Goal: Task Accomplishment & Management: Use online tool/utility

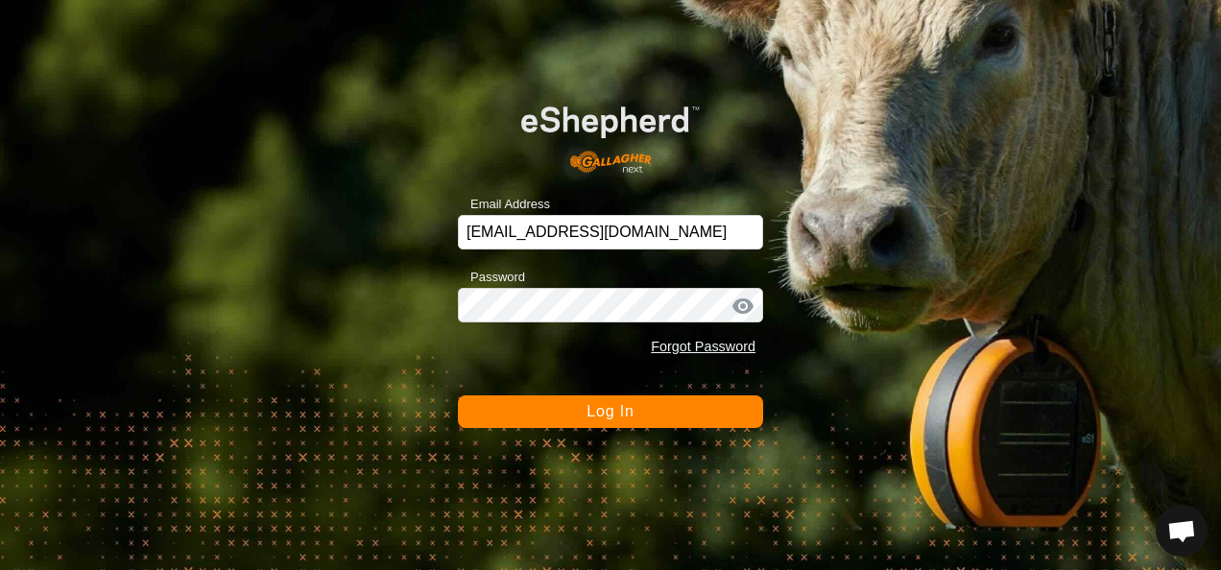
click at [613, 406] on span "Log In" at bounding box center [609, 411] width 47 height 16
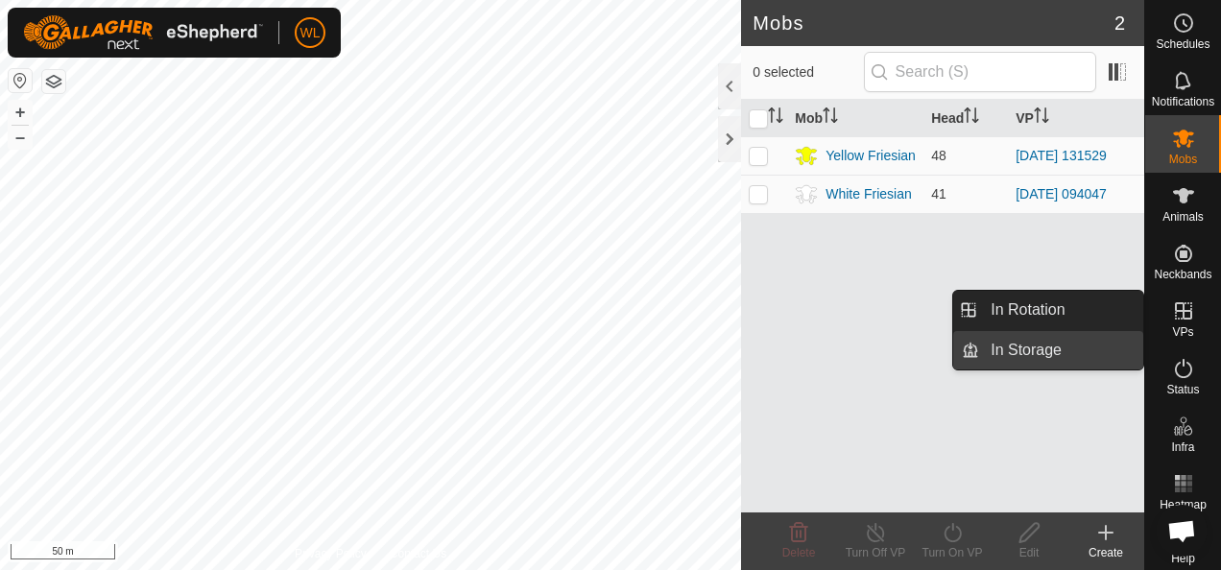
drag, startPoint x: 1116, startPoint y: 312, endPoint x: 1043, endPoint y: 338, distance: 77.4
click at [1075, 311] on link "In Rotation" at bounding box center [1061, 310] width 164 height 38
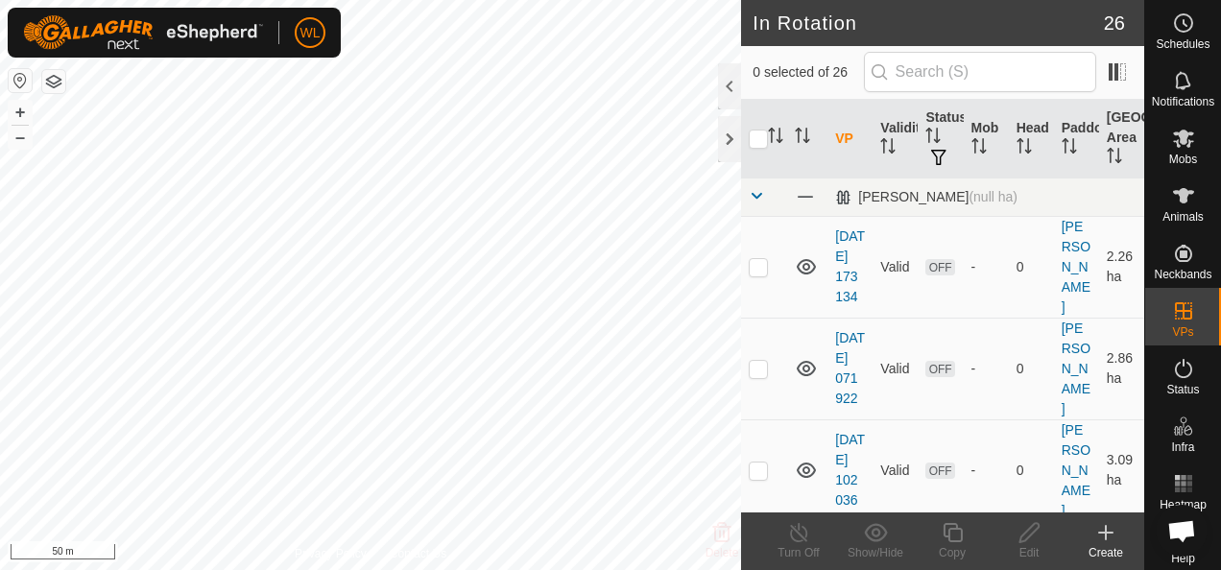
click at [1104, 534] on icon at bounding box center [1105, 532] width 23 height 23
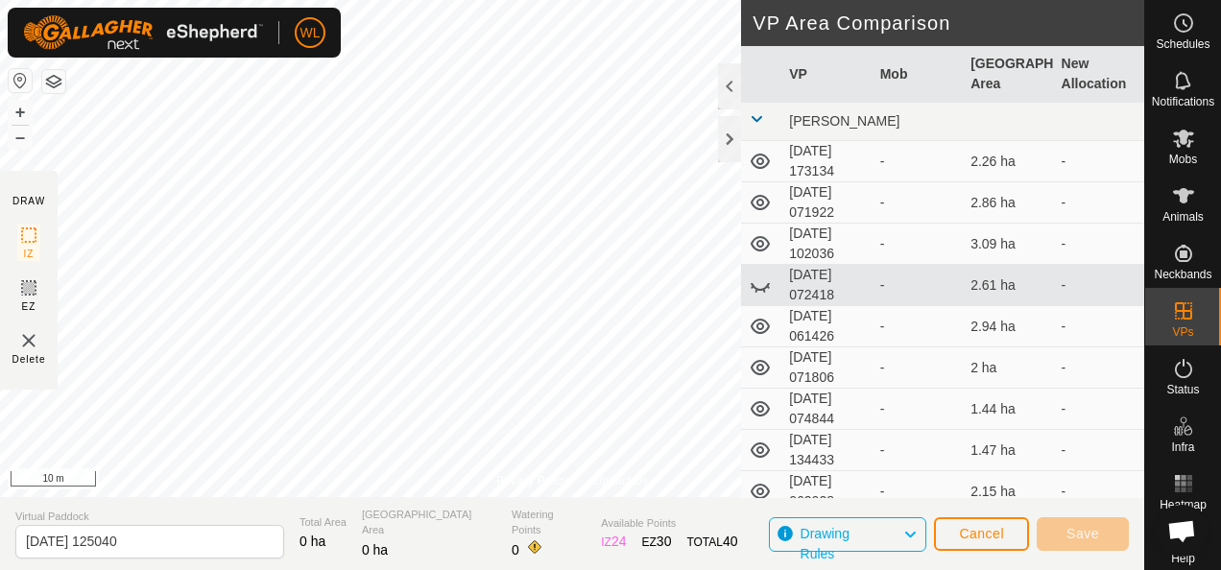
click at [570, 472] on div "Privacy Policy Contact Us" at bounding box center [572, 480] width 152 height 17
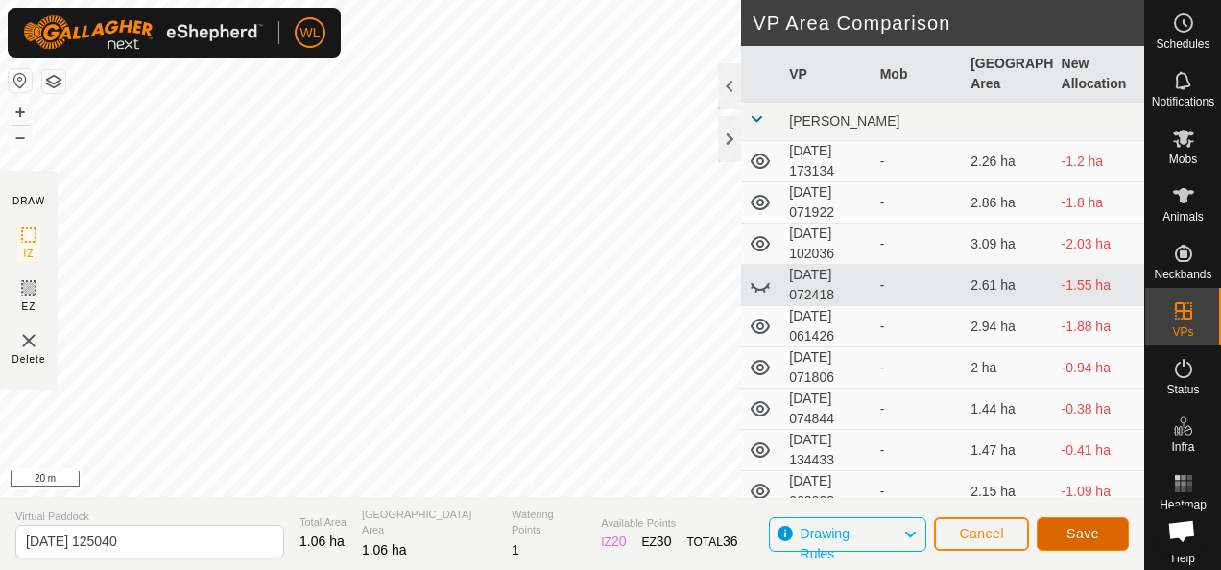
click at [1082, 536] on span "Save" at bounding box center [1082, 533] width 33 height 15
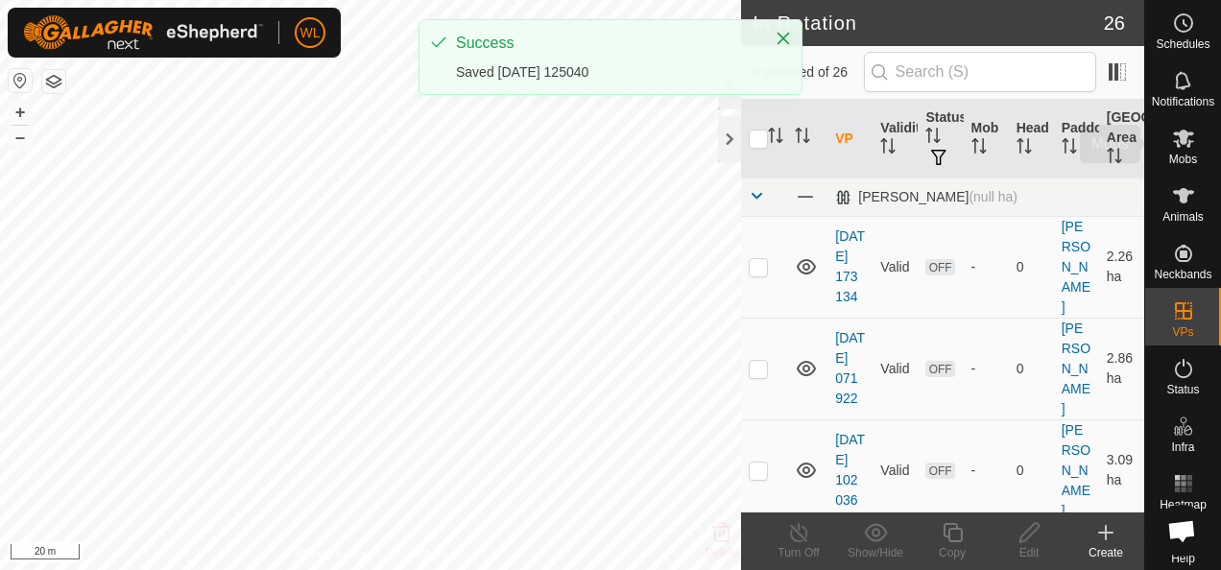
click at [1173, 155] on span "Mobs" at bounding box center [1183, 160] width 28 height 12
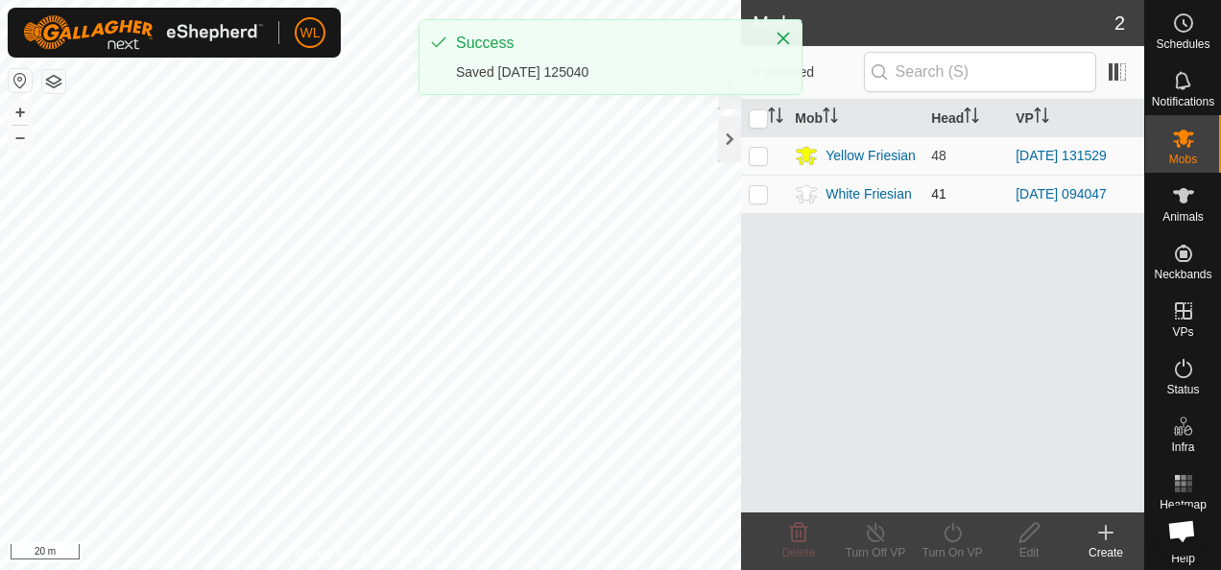
drag, startPoint x: 758, startPoint y: 159, endPoint x: 779, endPoint y: 180, distance: 29.9
click at [758, 160] on p-checkbox at bounding box center [758, 155] width 19 height 15
checkbox input "true"
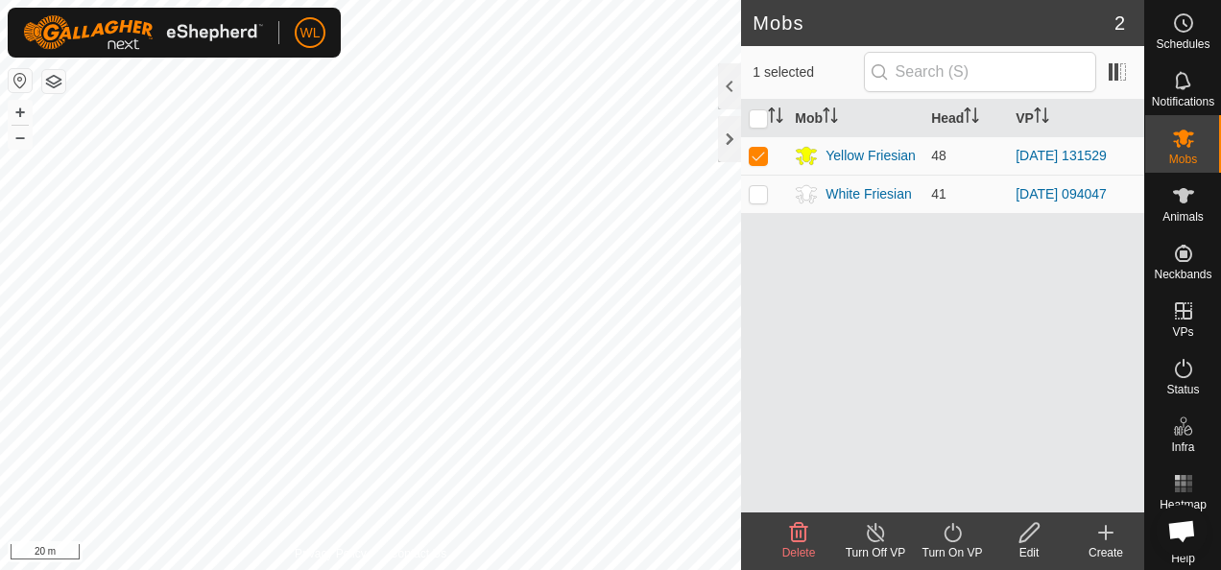
click at [944, 532] on icon at bounding box center [953, 532] width 24 height 23
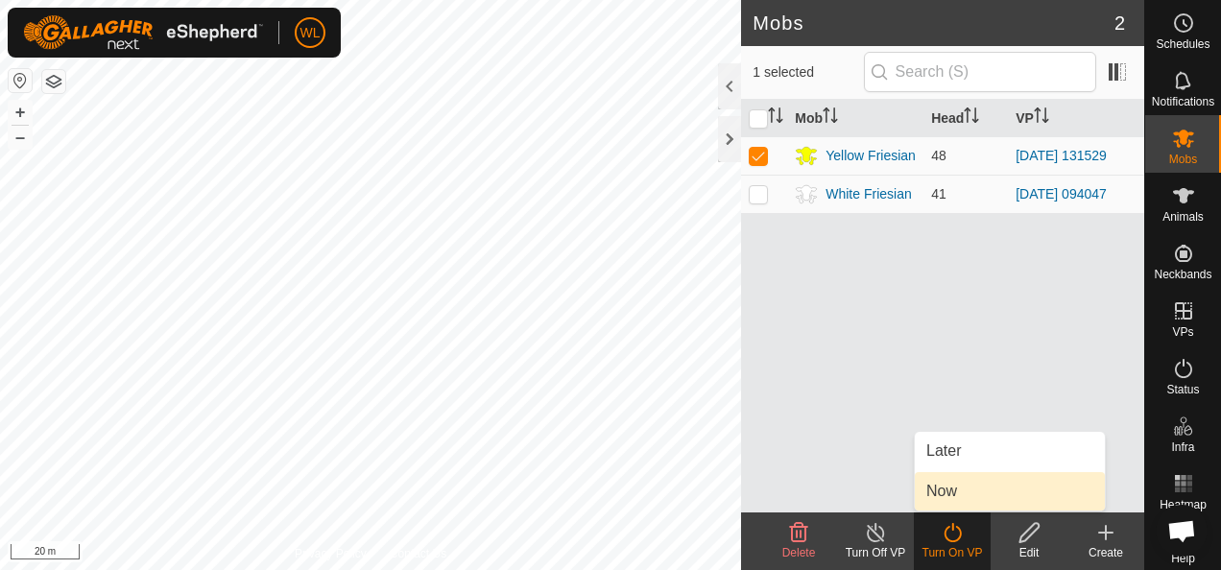
click at [951, 480] on link "Now" at bounding box center [1010, 491] width 190 height 38
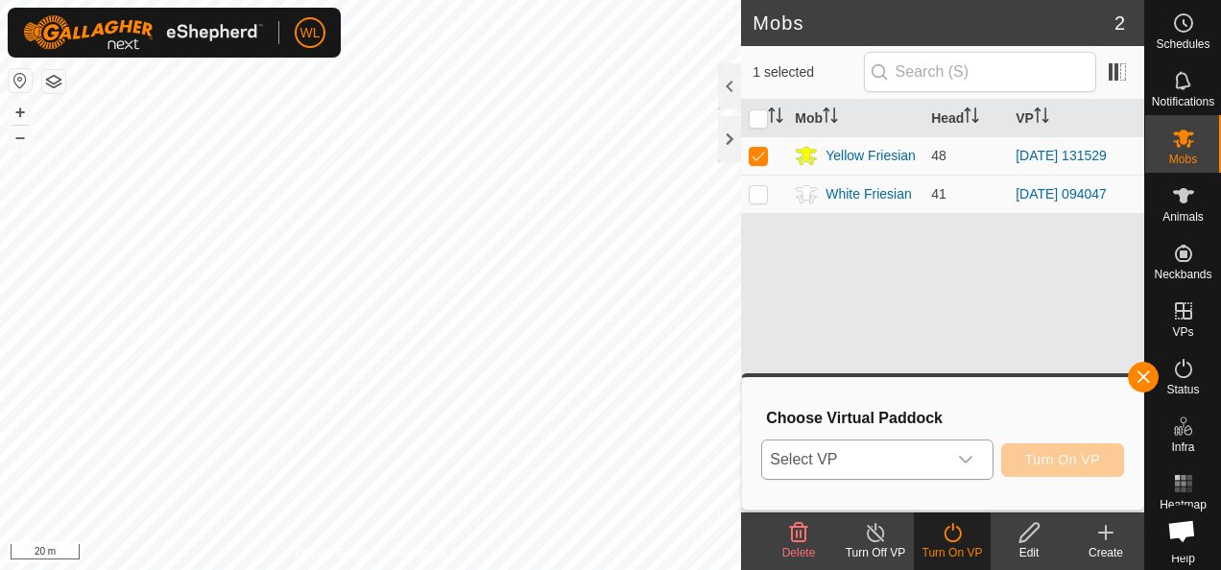
click at [939, 456] on span "Select VP" at bounding box center [853, 460] width 183 height 38
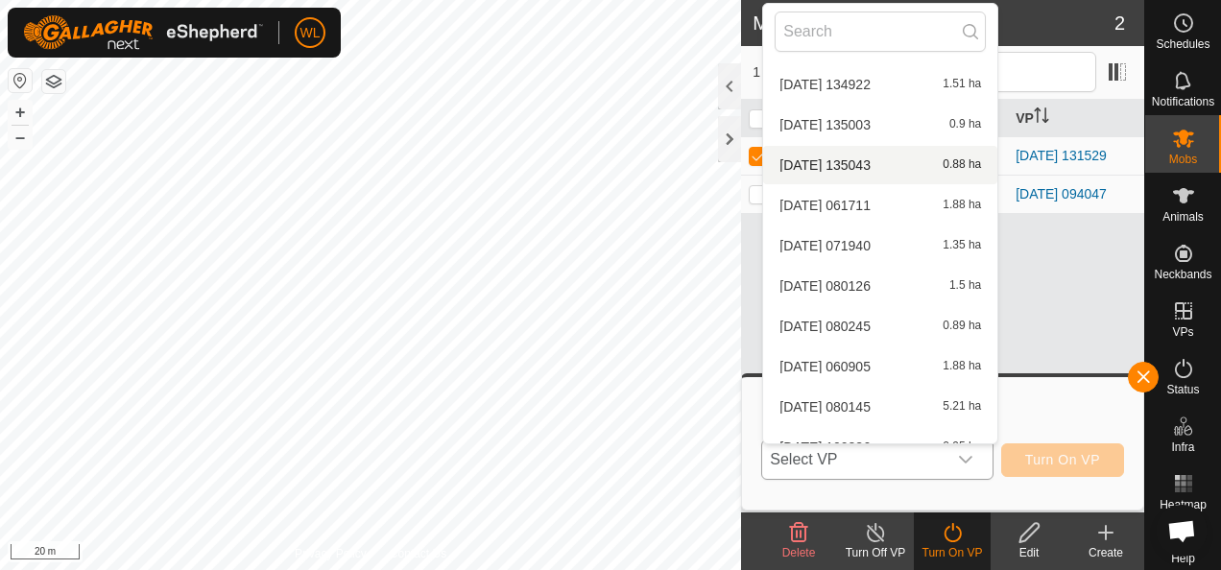
scroll to position [835, 0]
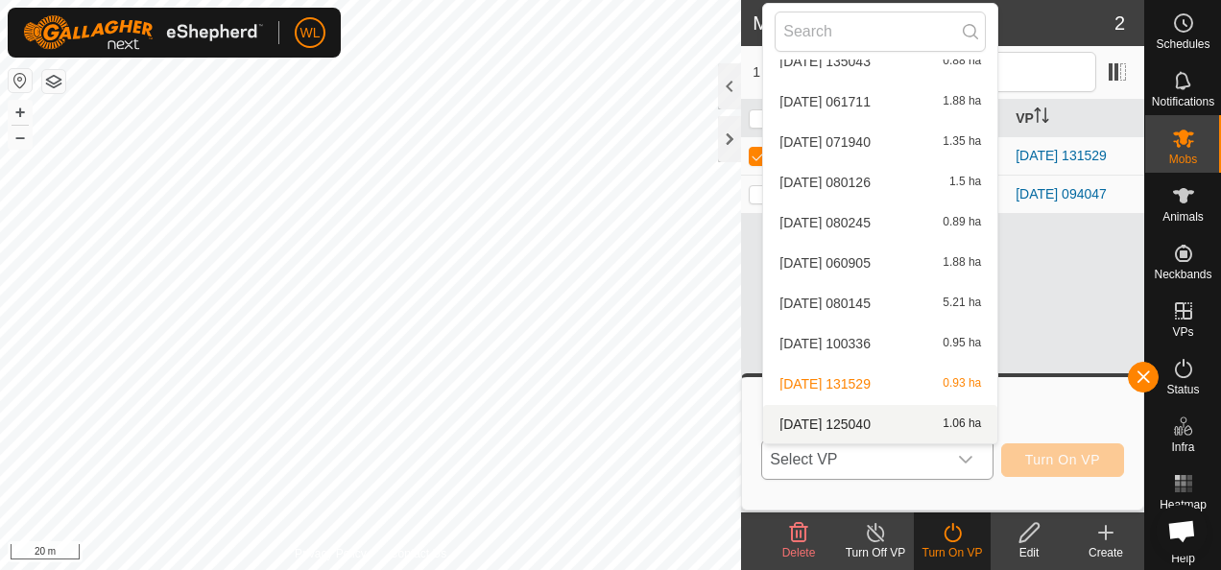
click at [879, 415] on li "[DATE] 125040 1.06 ha" at bounding box center [880, 424] width 234 height 38
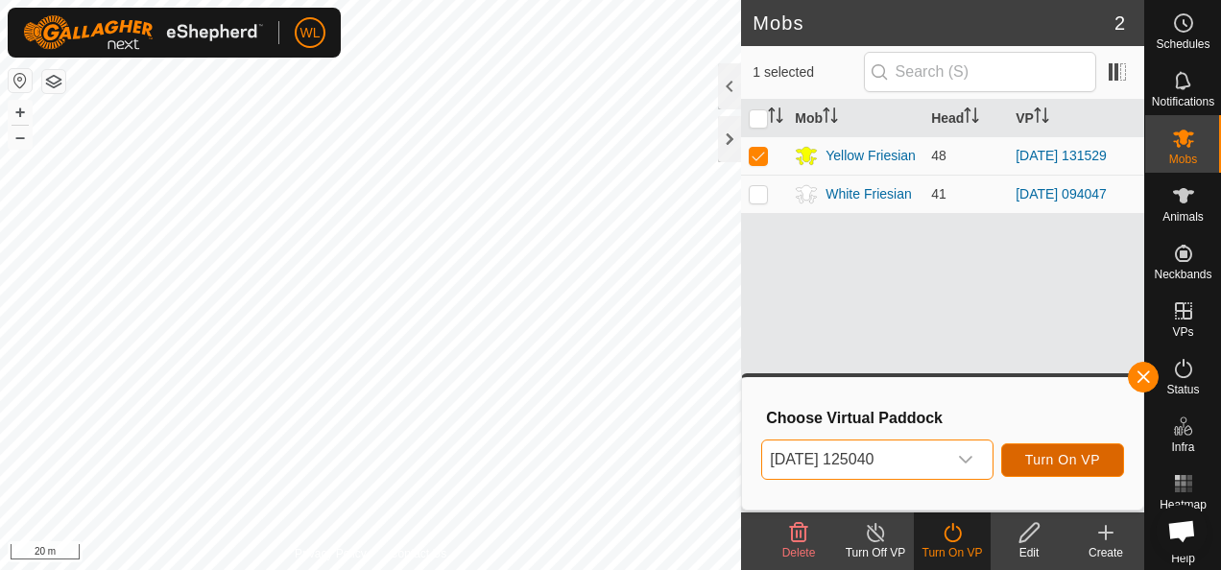
click at [1065, 456] on span "Turn On VP" at bounding box center [1062, 459] width 75 height 15
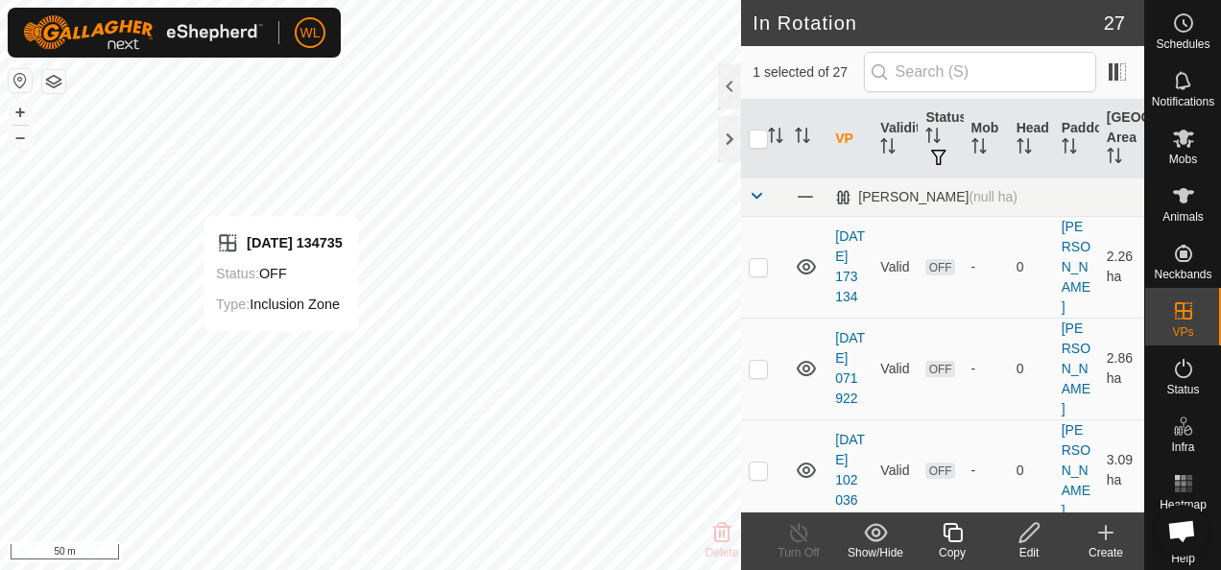
checkbox input "false"
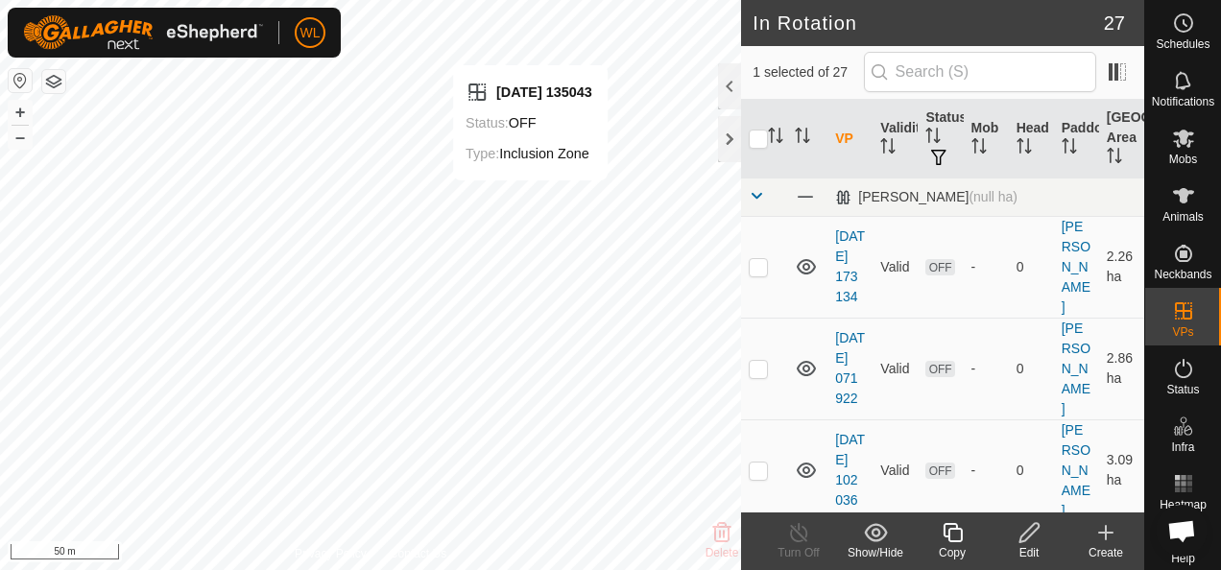
checkbox input "false"
checkbox input "true"
checkbox input "false"
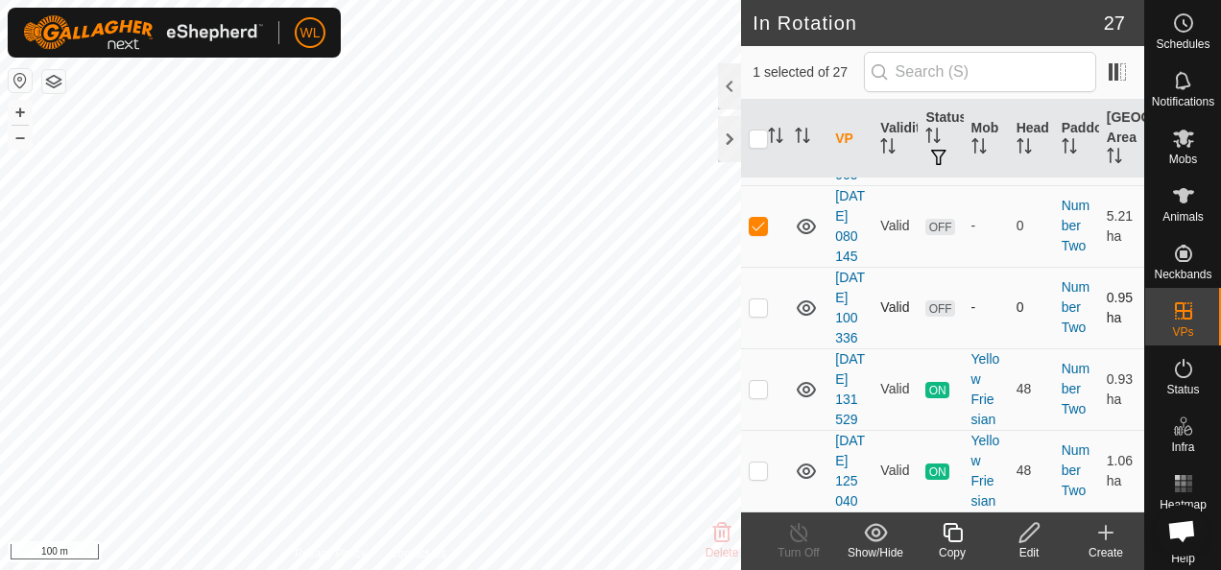
scroll to position [2783, 0]
drag, startPoint x: 729, startPoint y: 92, endPoint x: 785, endPoint y: 240, distance: 157.9
click at [731, 92] on div at bounding box center [729, 86] width 23 height 46
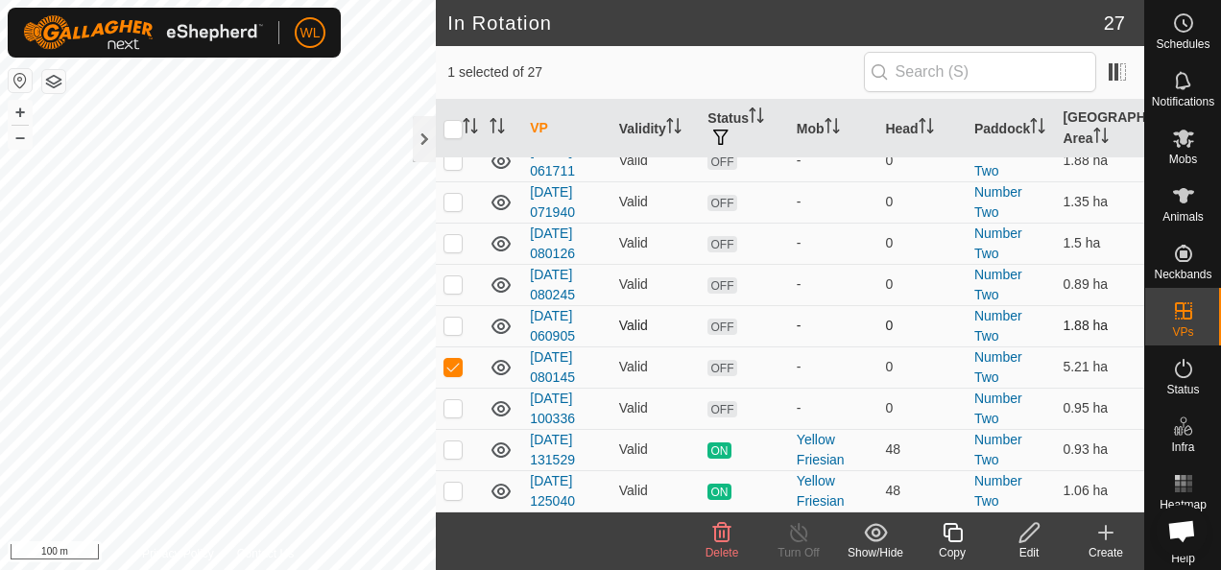
scroll to position [864, 0]
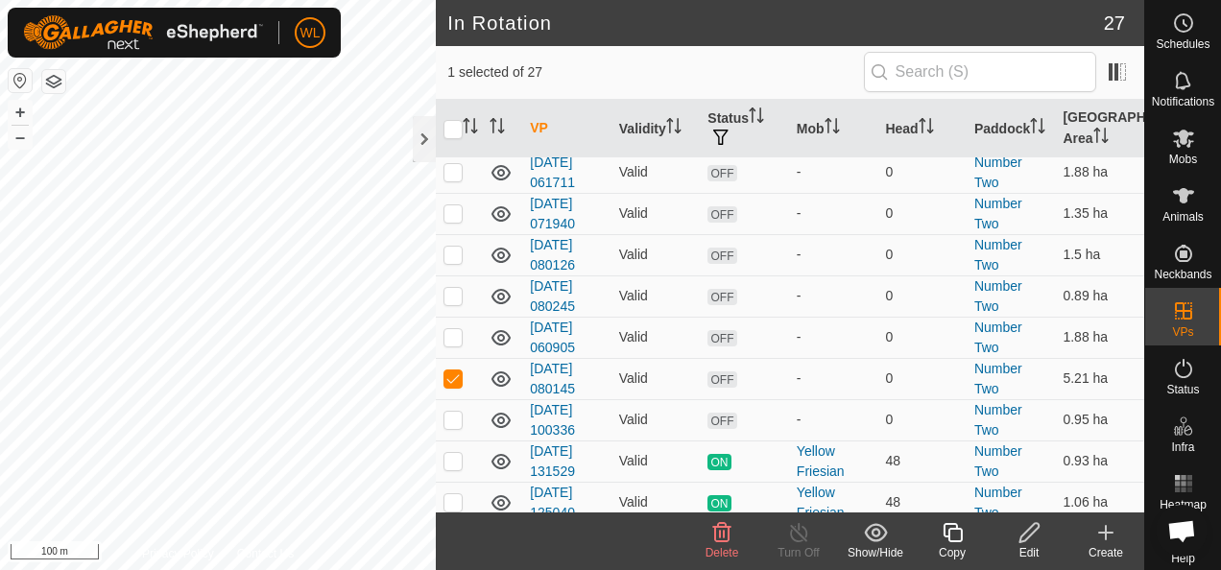
click at [723, 532] on icon at bounding box center [722, 532] width 18 height 19
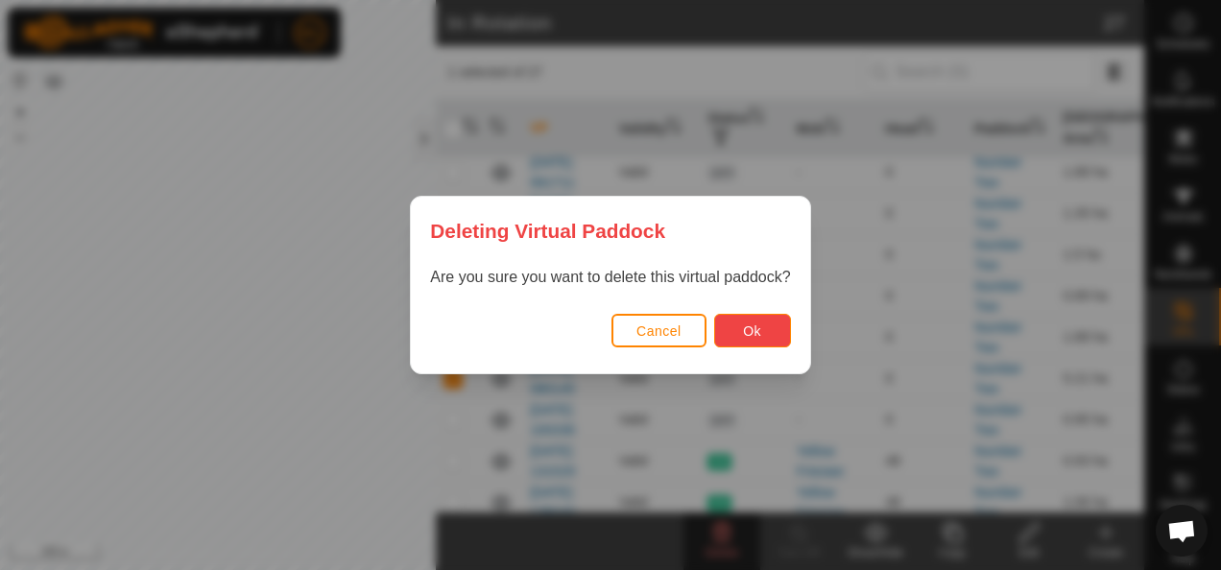
click at [753, 333] on span "Ok" at bounding box center [752, 330] width 18 height 15
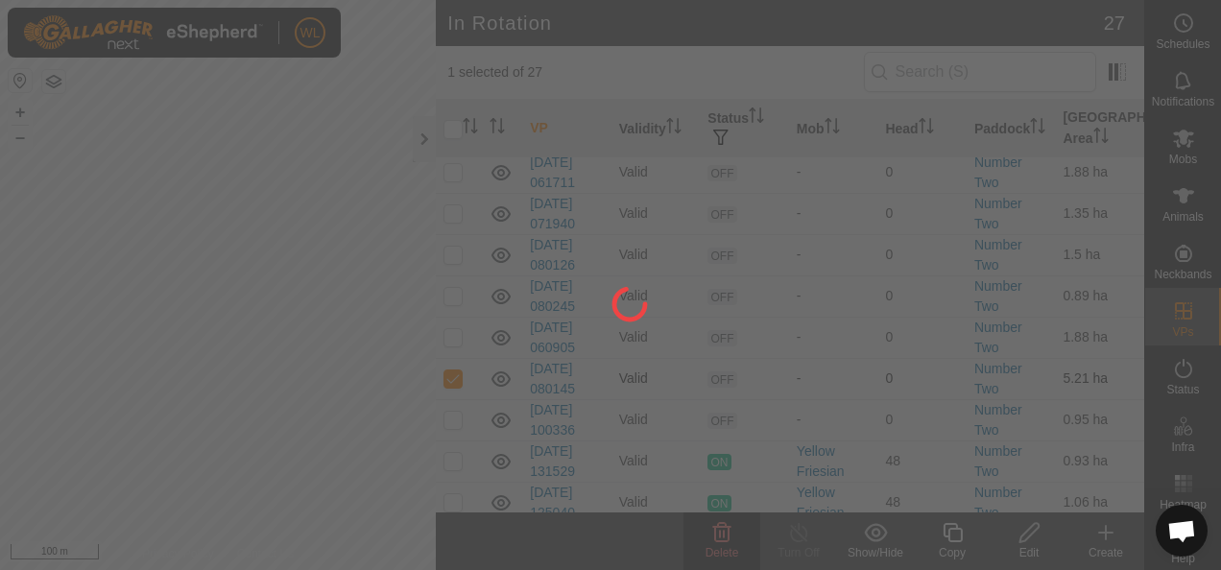
checkbox input "false"
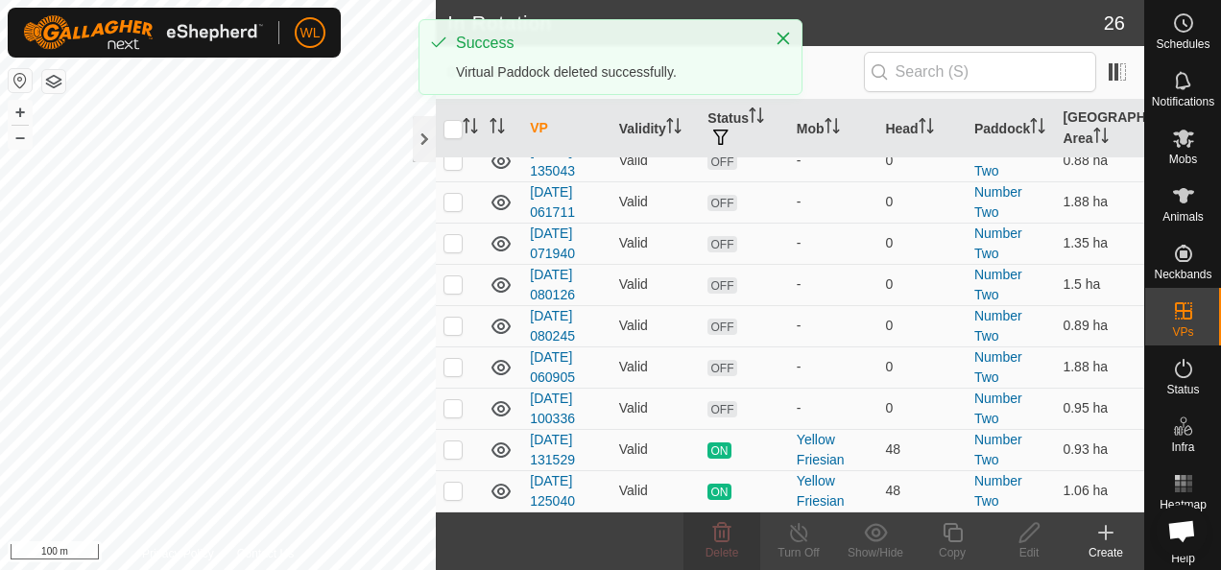
scroll to position [0, 0]
